Goal: Transaction & Acquisition: Book appointment/travel/reservation

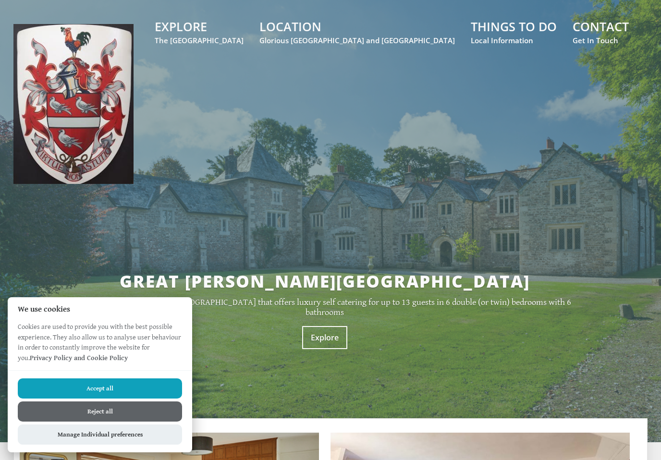
click at [44, 415] on button "Reject all" at bounding box center [100, 412] width 164 height 20
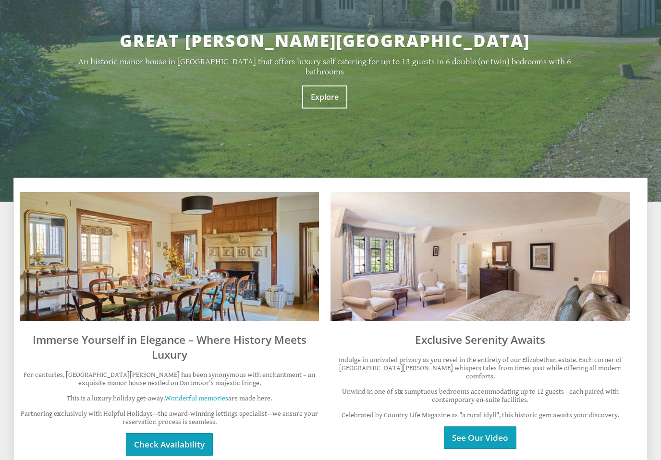
scroll to position [247, 0]
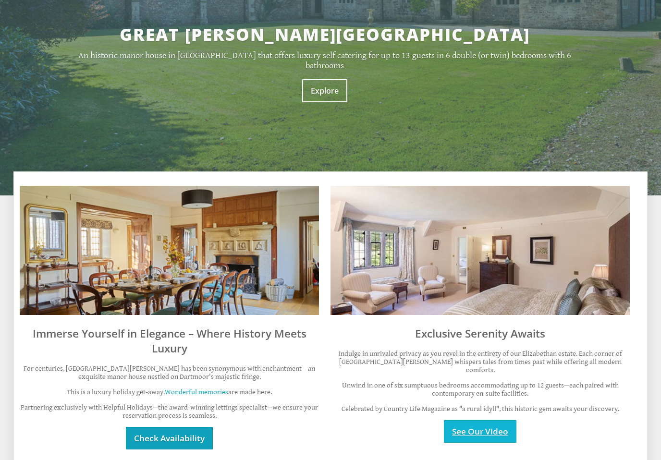
click at [491, 424] on link "See Our Video" at bounding box center [480, 431] width 73 height 23
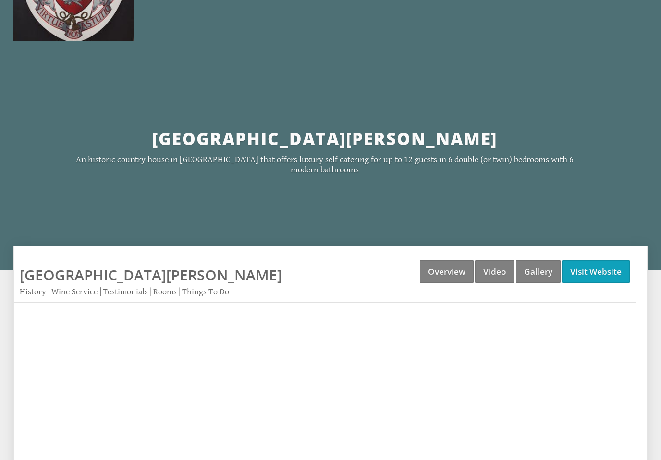
scroll to position [143, 0]
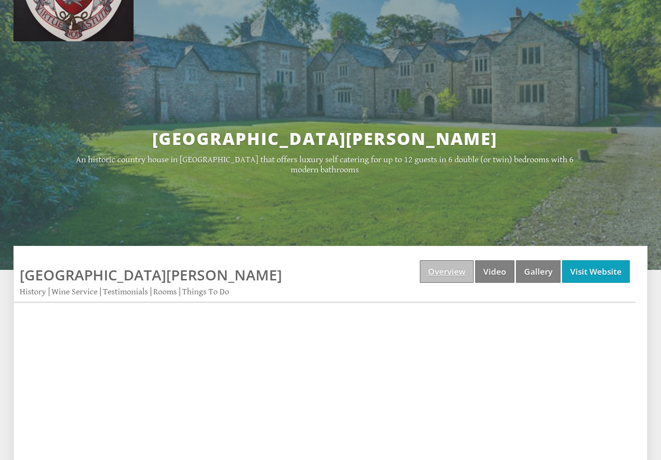
click at [448, 270] on link "Overview" at bounding box center [447, 271] width 54 height 23
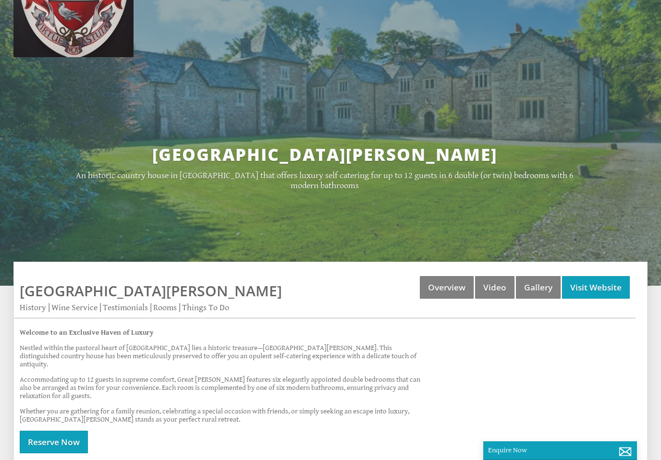
scroll to position [126, 0]
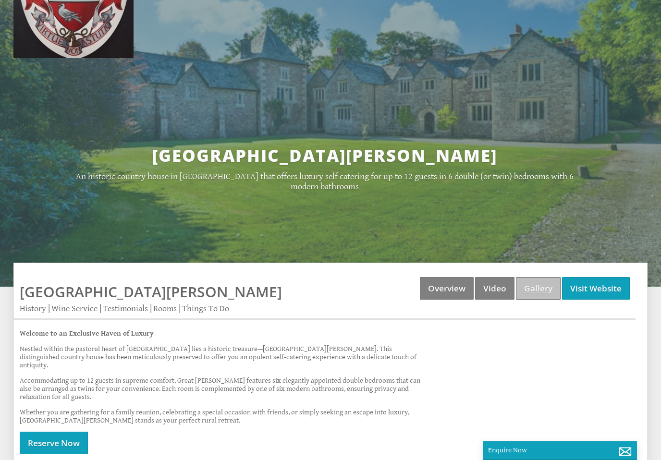
click at [533, 290] on link "Gallery" at bounding box center [538, 288] width 45 height 23
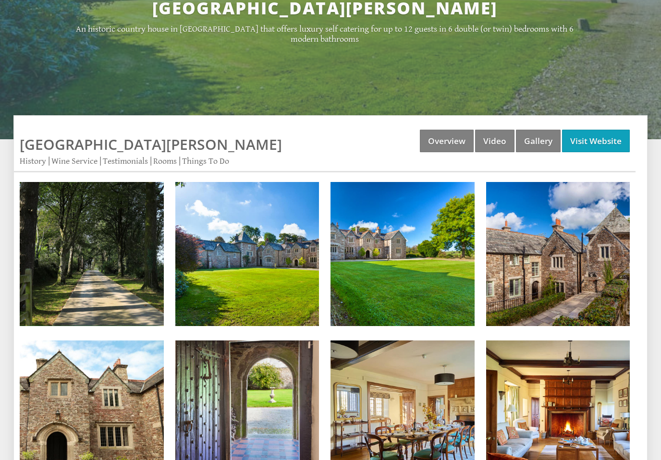
scroll to position [274, 0]
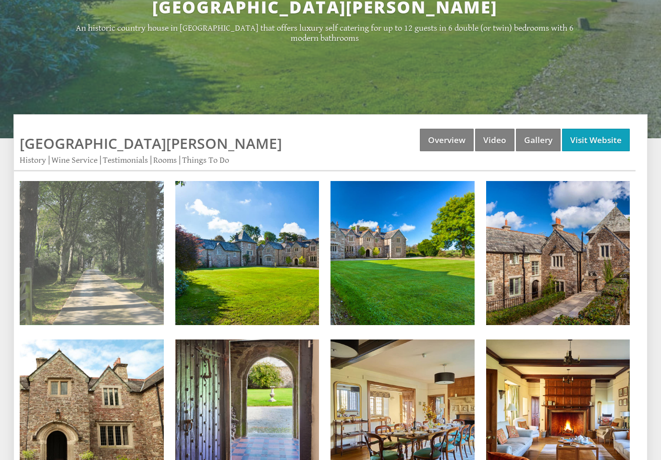
click at [87, 268] on img at bounding box center [92, 253] width 144 height 144
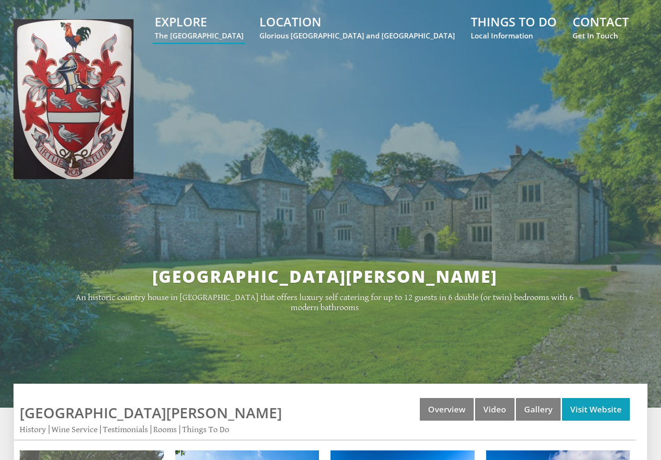
scroll to position [0, 0]
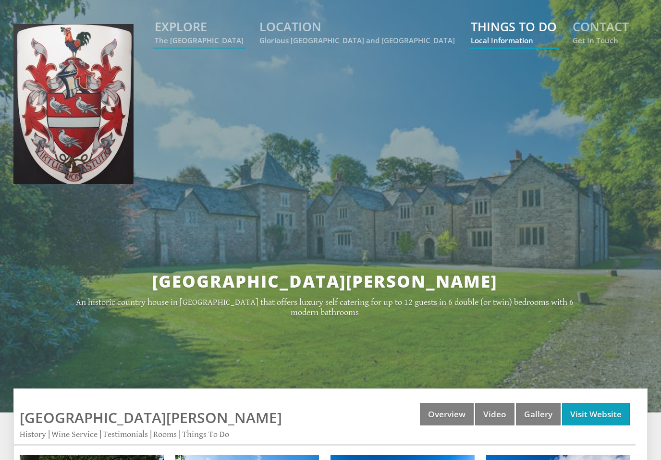
click at [511, 38] on small "Local Information" at bounding box center [514, 41] width 86 height 10
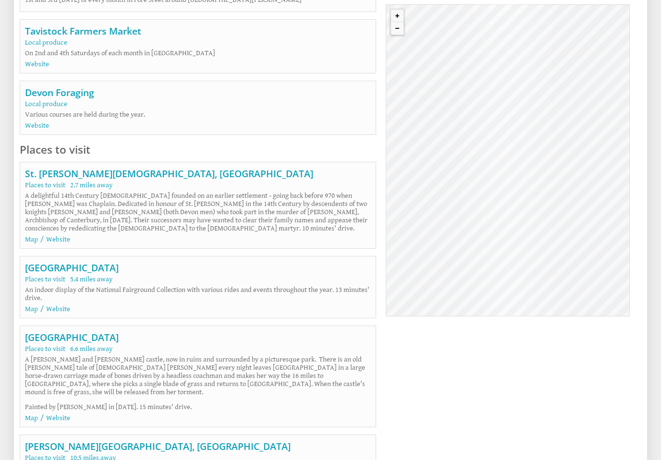
scroll to position [2962, 0]
click at [61, 244] on link "Website" at bounding box center [58, 239] width 24 height 8
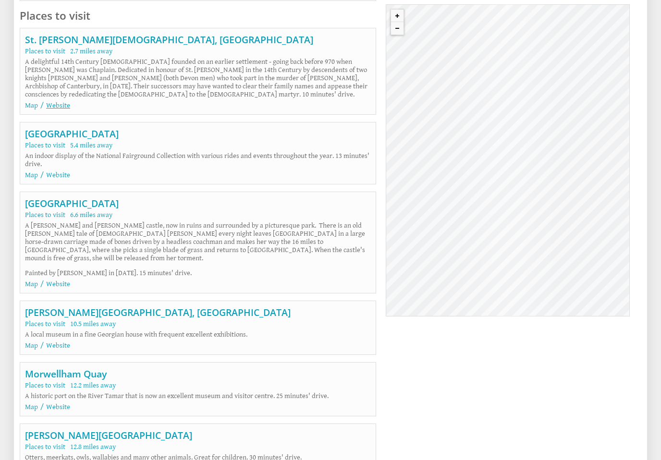
scroll to position [3098, 0]
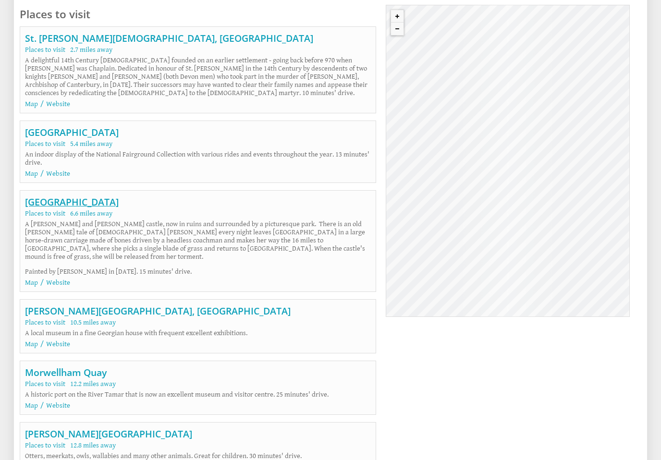
click at [63, 209] on link "Okehampton Castle" at bounding box center [72, 202] width 94 height 13
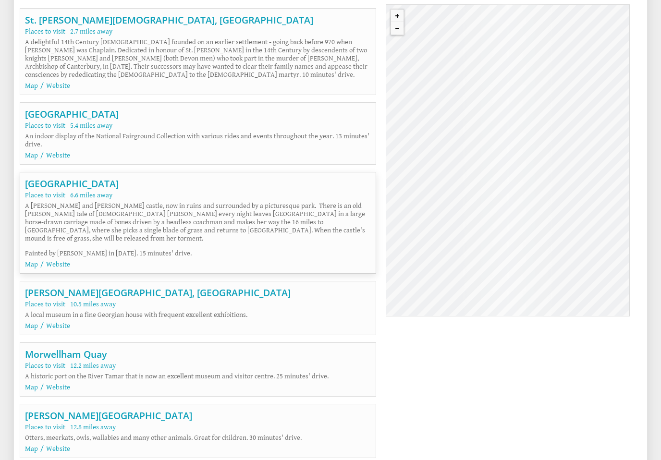
scroll to position [3116, 0]
click at [56, 269] on link "Website" at bounding box center [58, 264] width 24 height 8
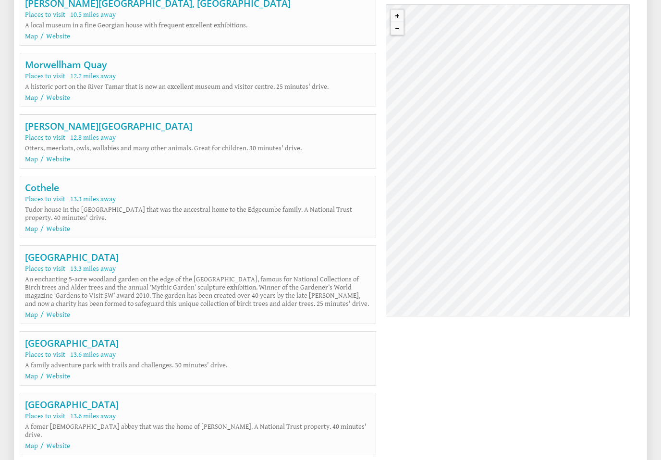
scroll to position [3406, 0]
click at [61, 319] on link "Website" at bounding box center [58, 314] width 24 height 8
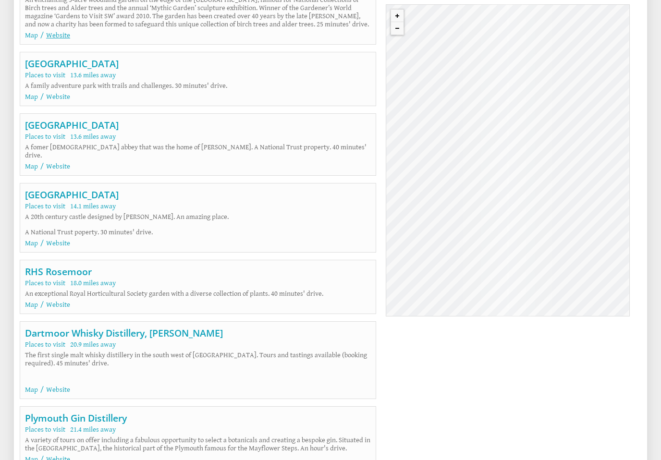
scroll to position [3685, 0]
click at [66, 247] on link "Website" at bounding box center [58, 243] width 24 height 8
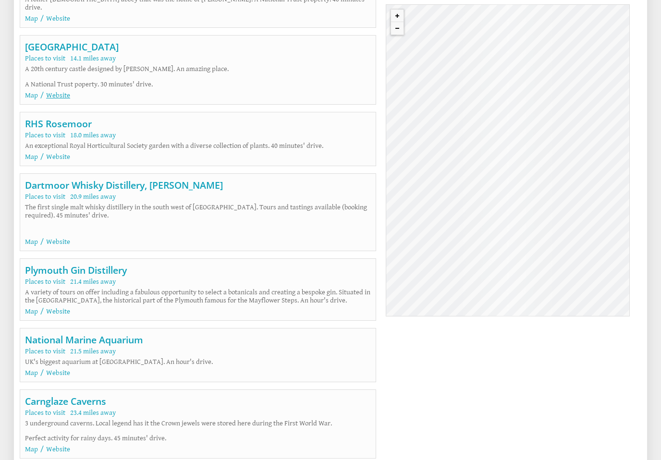
scroll to position [3834, 0]
click at [84, 191] on link "Dartmoor Whisky Distillery, Bovey Tracey" at bounding box center [124, 184] width 198 height 13
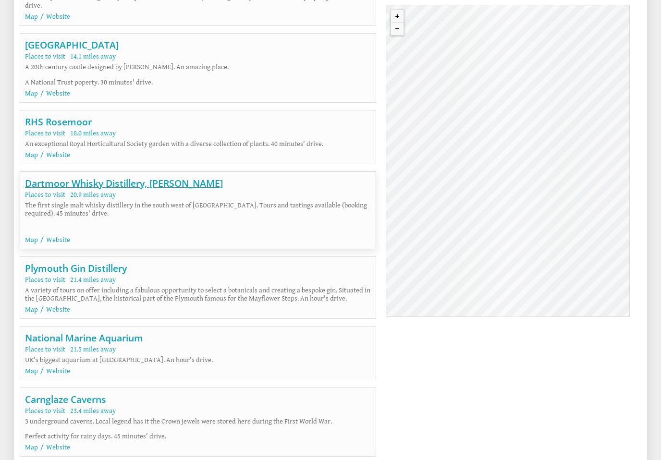
scroll to position [3839, 0]
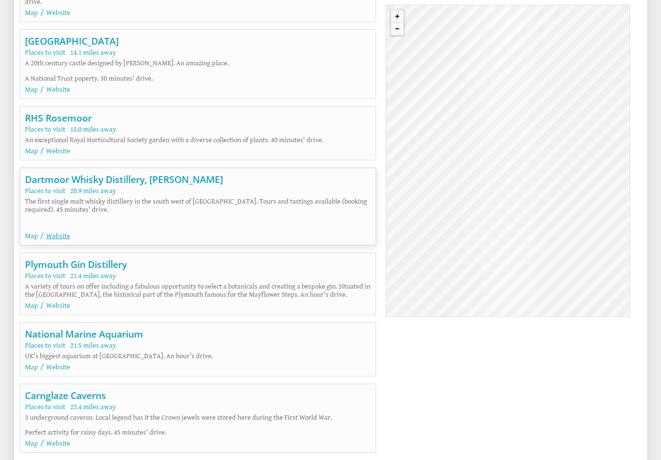
click at [65, 240] on link "Website" at bounding box center [58, 236] width 24 height 8
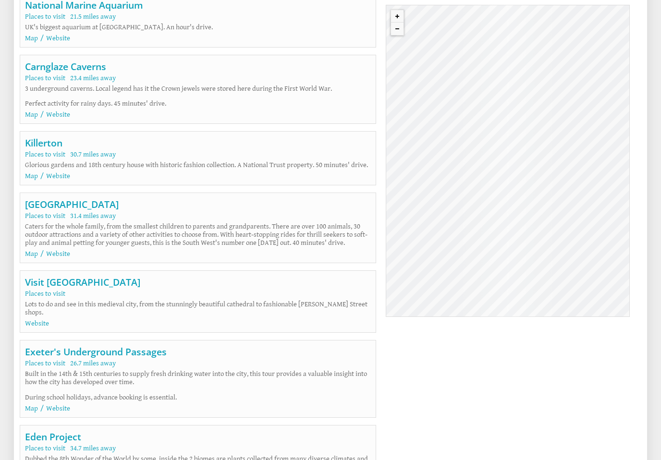
scroll to position [4165, 0]
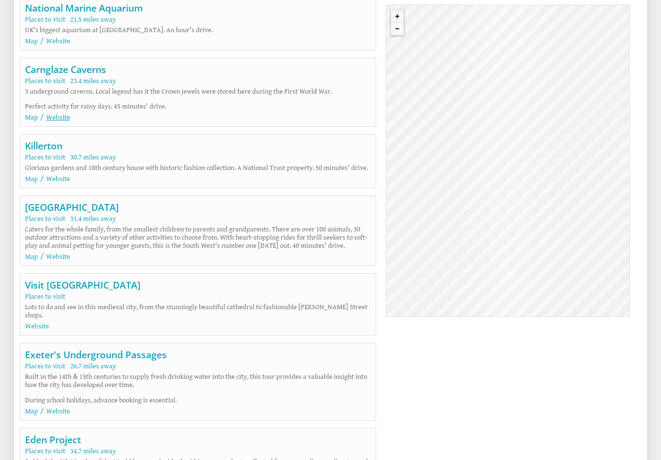
click at [60, 122] on link "Website" at bounding box center [58, 117] width 24 height 8
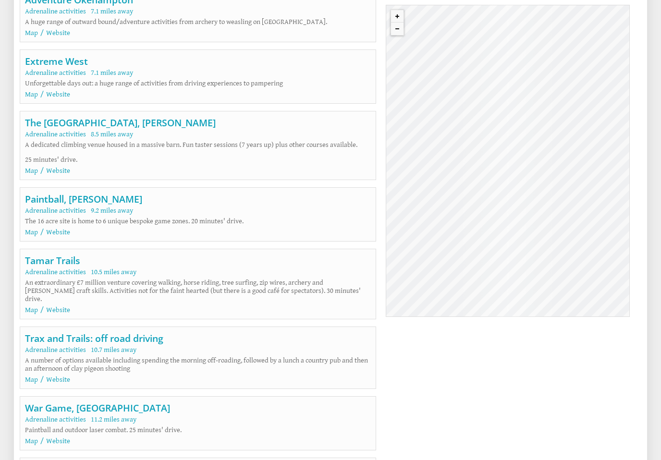
scroll to position [5983, 0]
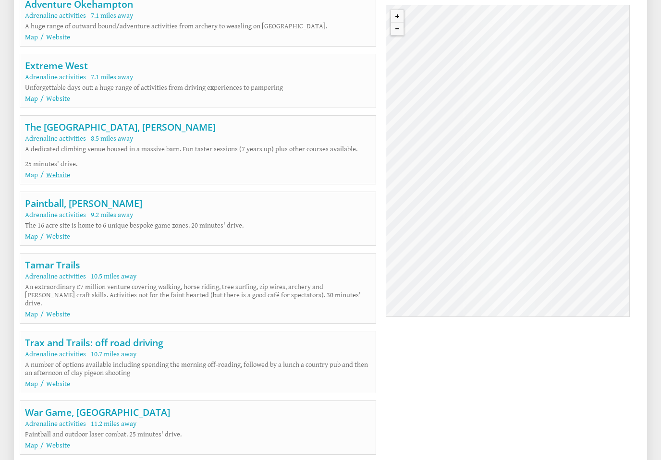
click at [63, 179] on link "Website" at bounding box center [58, 175] width 24 height 8
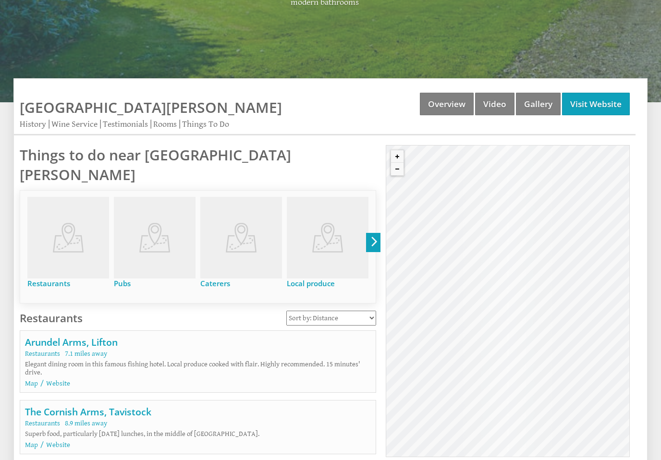
scroll to position [0, 0]
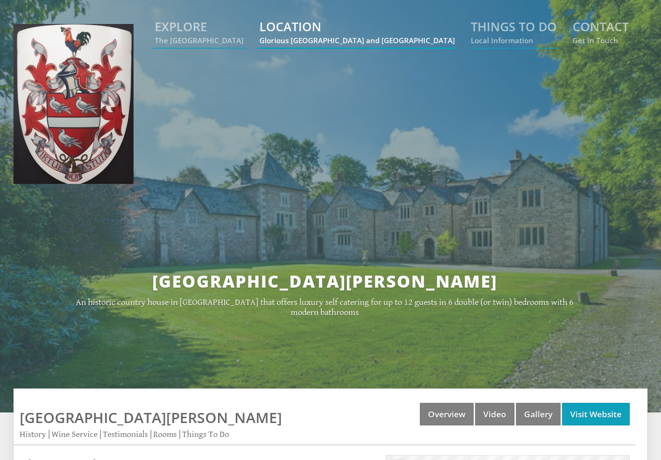
click at [393, 45] on small "Glorious [GEOGRAPHIC_DATA] and [GEOGRAPHIC_DATA]" at bounding box center [357, 41] width 196 height 10
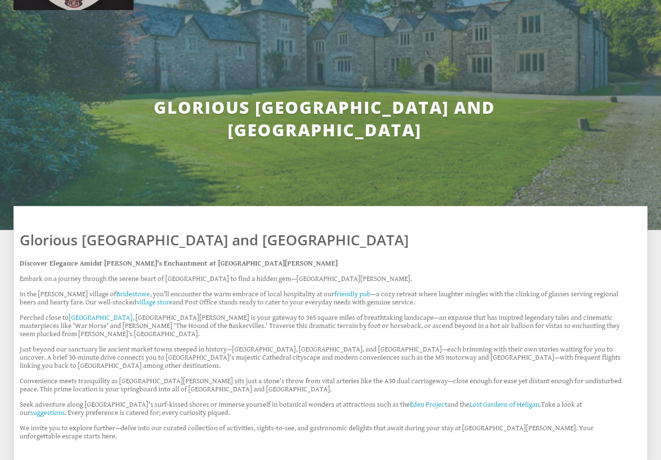
scroll to position [171, 0]
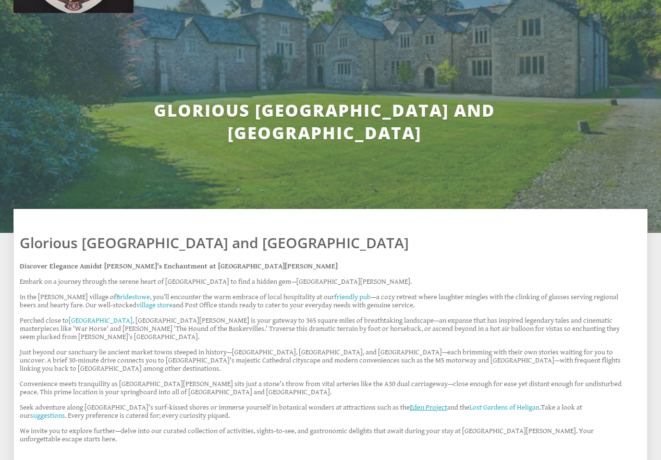
click at [410, 404] on link "Eden Project" at bounding box center [428, 408] width 37 height 8
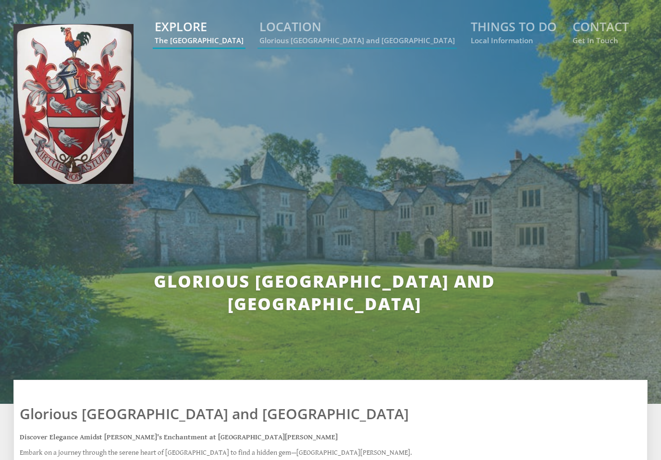
click at [244, 40] on small "The [GEOGRAPHIC_DATA]" at bounding box center [199, 41] width 89 height 10
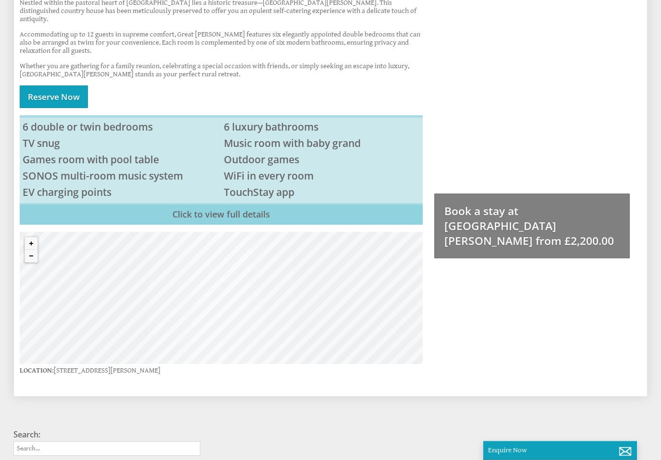
scroll to position [472, 0]
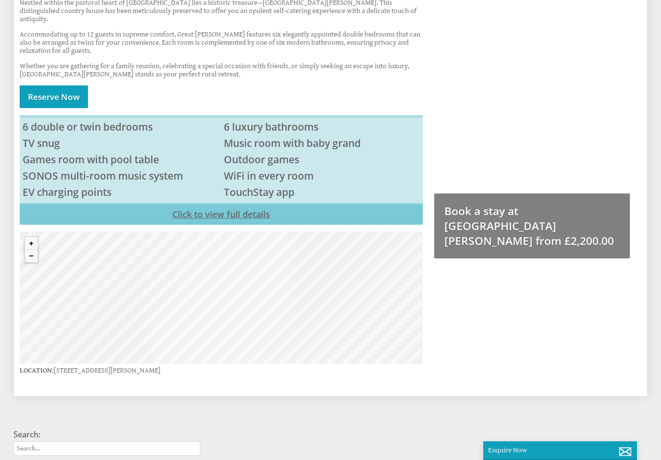
click at [242, 225] on link "Click to view full details" at bounding box center [221, 214] width 403 height 22
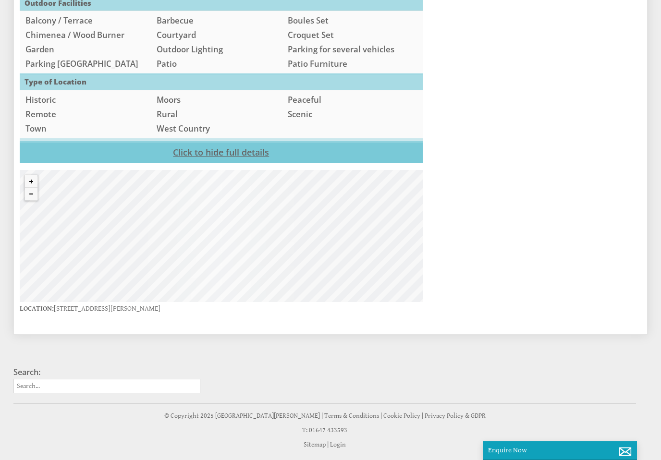
scroll to position [1343, 0]
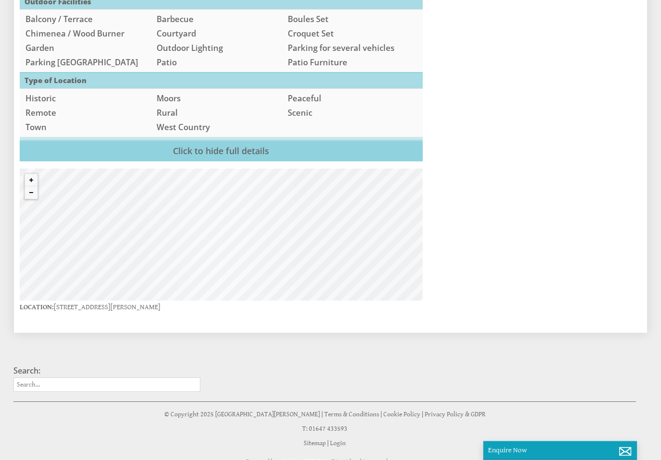
click at [37, 187] on button "Zoom out" at bounding box center [31, 193] width 12 height 12
click at [33, 186] on button "Zoom out" at bounding box center [31, 192] width 12 height 12
click at [44, 178] on div "© MapTiler © OpenStreetMap contributors" at bounding box center [221, 235] width 403 height 132
click at [34, 186] on button "Zoom out" at bounding box center [31, 192] width 12 height 12
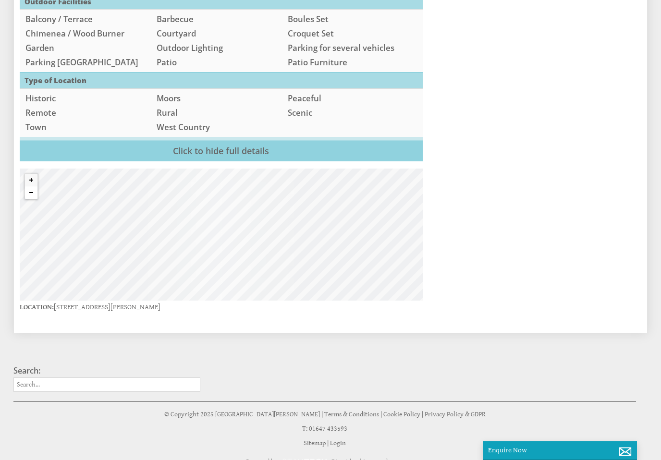
click at [31, 186] on button "Zoom out" at bounding box center [31, 192] width 12 height 12
click at [33, 186] on button "Zoom out" at bounding box center [31, 192] width 12 height 12
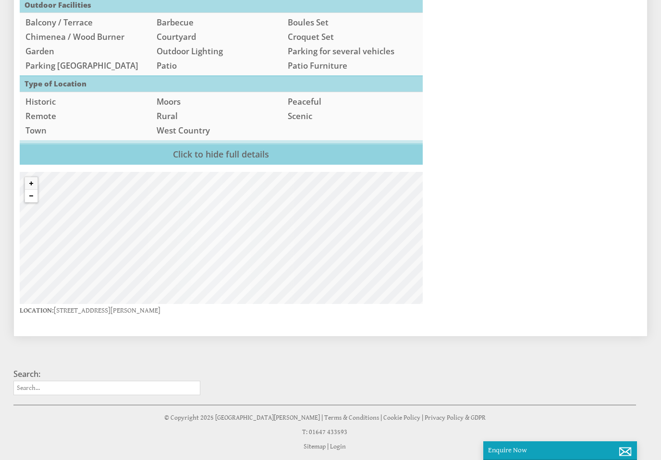
scroll to position [1339, 0]
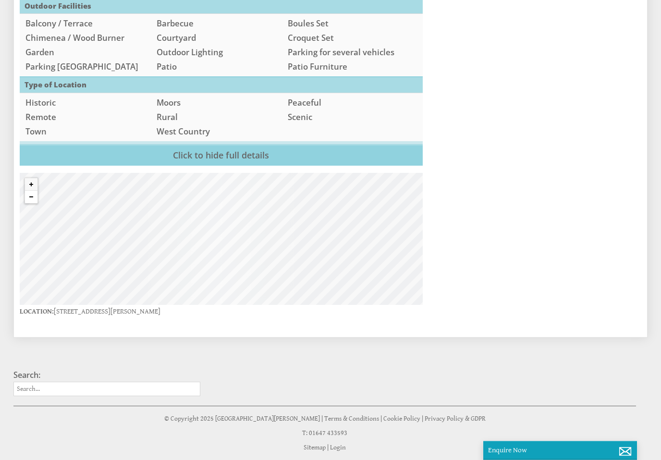
click at [36, 191] on button "Zoom out" at bounding box center [31, 197] width 12 height 12
click at [30, 191] on button "Zoom out" at bounding box center [31, 197] width 12 height 12
click at [32, 191] on button "Zoom out" at bounding box center [31, 197] width 12 height 12
click at [35, 191] on button "Zoom out" at bounding box center [31, 197] width 12 height 12
click at [34, 191] on button "Zoom out" at bounding box center [31, 197] width 12 height 12
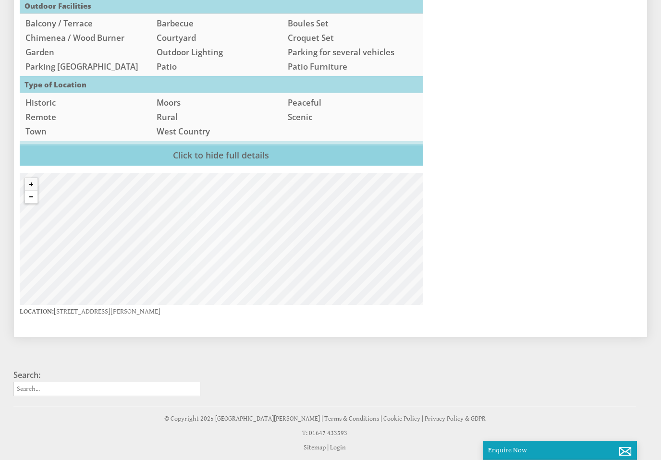
click at [36, 191] on button "Zoom out" at bounding box center [31, 197] width 12 height 12
click at [35, 179] on button "Zoom in" at bounding box center [31, 185] width 12 height 12
click at [37, 178] on button "Zoom in" at bounding box center [31, 184] width 12 height 12
click at [32, 191] on button "Zoom out" at bounding box center [31, 197] width 12 height 12
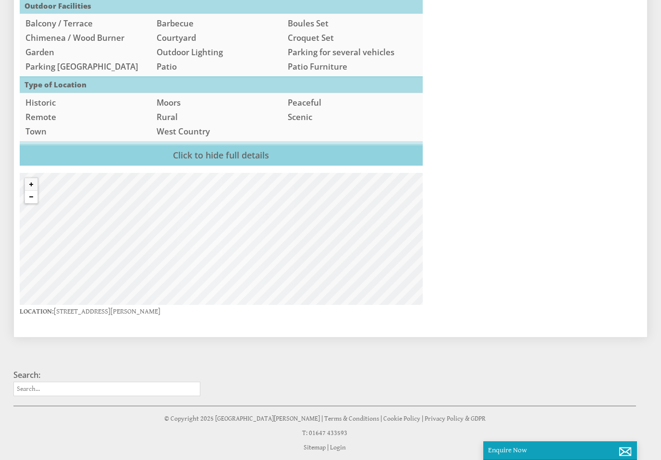
click at [37, 178] on button "Zoom in" at bounding box center [31, 184] width 12 height 12
click at [35, 178] on button "Zoom in" at bounding box center [31, 184] width 12 height 12
click at [31, 178] on button "Zoom in" at bounding box center [31, 184] width 12 height 12
click at [36, 178] on button "Zoom in" at bounding box center [31, 184] width 12 height 12
click at [32, 191] on button "Zoom out" at bounding box center [31, 197] width 12 height 12
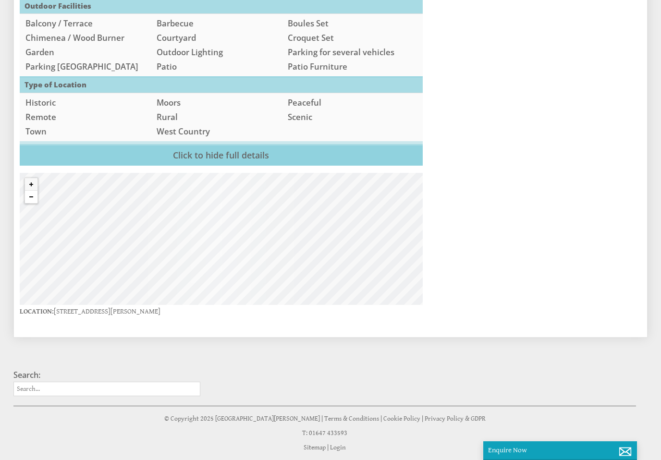
click at [31, 191] on button "Zoom out" at bounding box center [31, 197] width 12 height 12
click at [35, 178] on button "Zoom in" at bounding box center [31, 184] width 12 height 12
click at [31, 178] on button "Zoom in" at bounding box center [31, 184] width 12 height 12
click at [34, 178] on button "Zoom in" at bounding box center [31, 184] width 12 height 12
click at [37, 178] on button "Zoom in" at bounding box center [31, 184] width 12 height 12
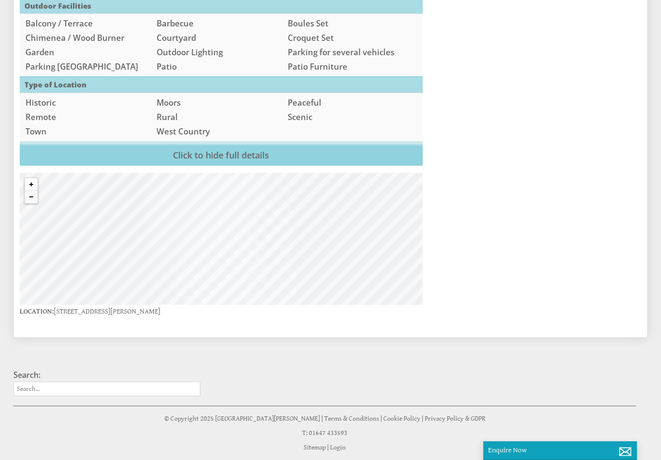
click at [31, 178] on button "Zoom in" at bounding box center [31, 184] width 12 height 12
click at [33, 178] on button "Zoom in" at bounding box center [31, 184] width 12 height 12
click at [28, 178] on button "Zoom in" at bounding box center [31, 184] width 12 height 12
click at [33, 178] on button "Zoom in" at bounding box center [31, 184] width 12 height 12
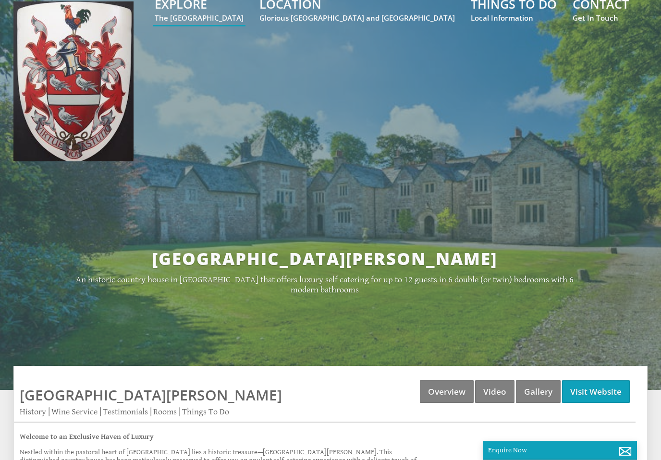
scroll to position [0, 0]
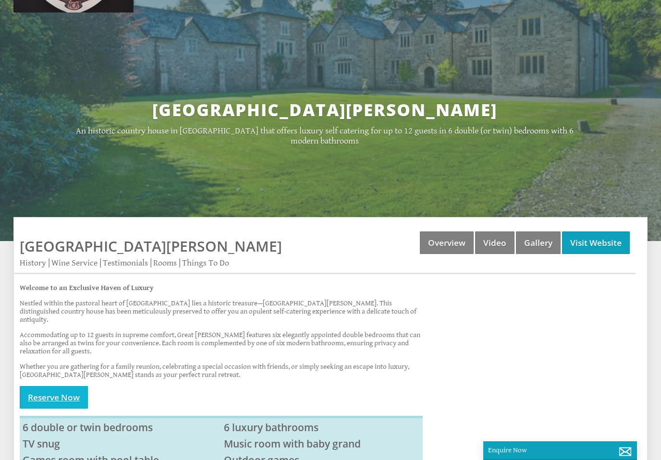
click at [48, 389] on link "Reserve Now" at bounding box center [54, 397] width 68 height 23
